Goal: Communication & Community: Ask a question

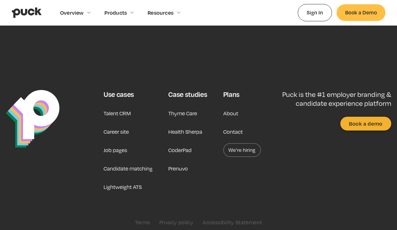
scroll to position [256, 0]
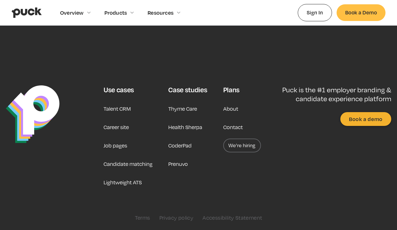
type input "e"
type textarea "e"
type input "[PERSON_NAME]"
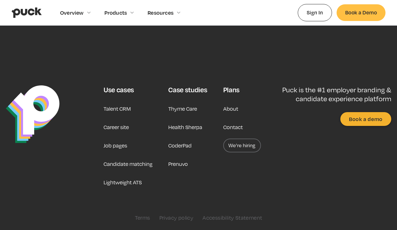
type input "[PERSON_NAME]"
type input "[PERSON_NAME][EMAIL_ADDRESS][DOMAIN_NAME]"
type textarea "Dzien dobry, kontaktuje sie ponownie, aby zapytac, czy moge pomóc Panstwa firmi…"
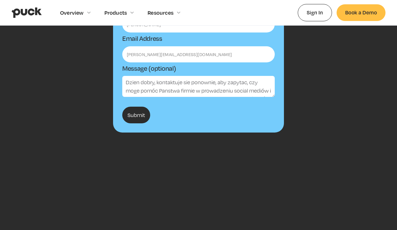
click at [136, 115] on input "Submit" at bounding box center [136, 115] width 28 height 17
type input "Submit"
